Goal: Task Accomplishment & Management: Complete application form

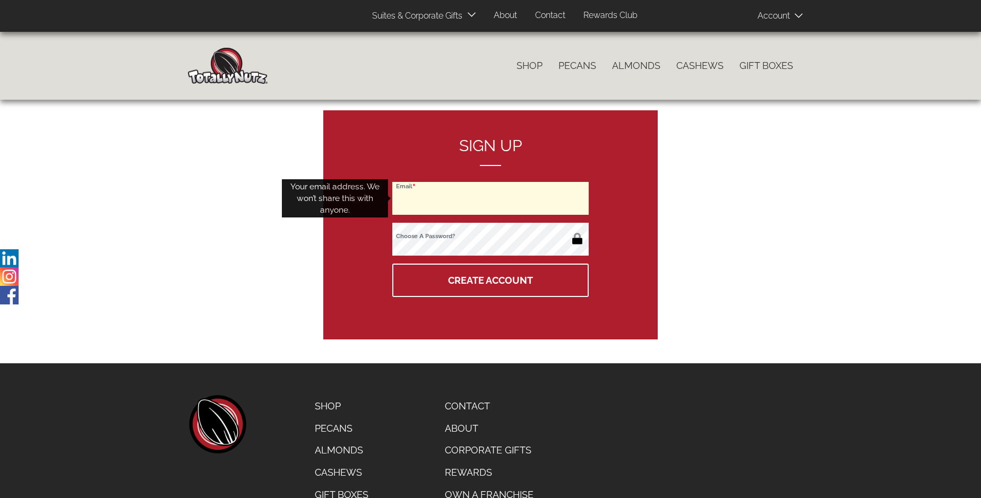
click at [490, 198] on input "Email" at bounding box center [490, 198] width 196 height 33
type input "[EMAIL_ADDRESS][DOMAIN_NAME]"
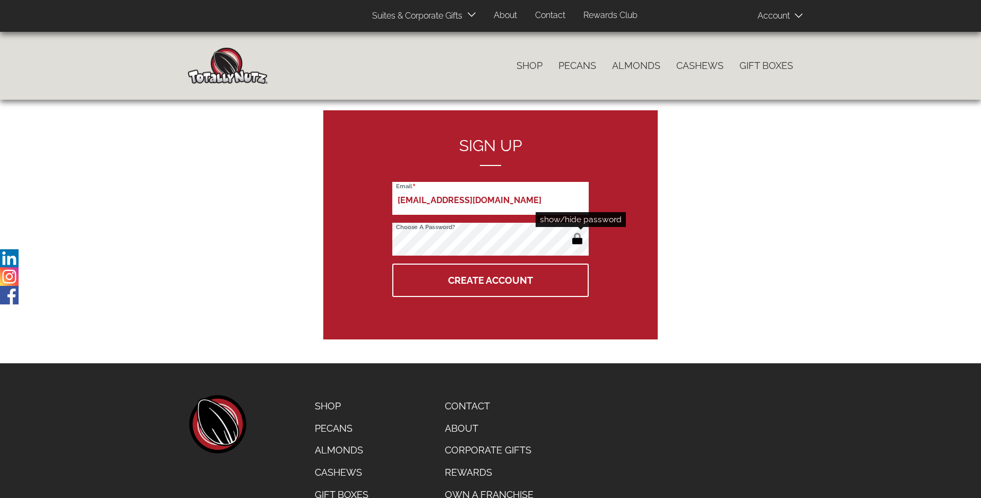
click at [577, 240] on button "button" at bounding box center [577, 239] width 18 height 17
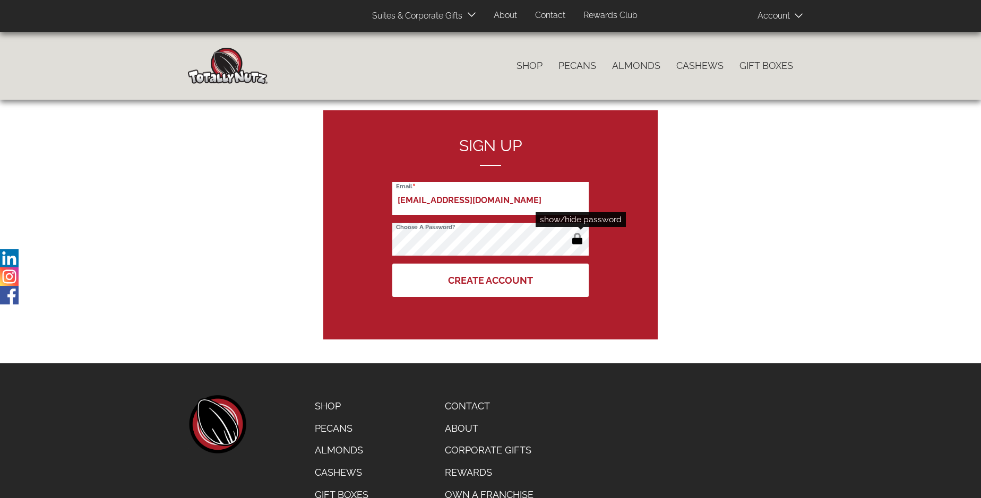
click at [490, 280] on button "Create Account" at bounding box center [490, 280] width 196 height 33
